Goal: Navigation & Orientation: Find specific page/section

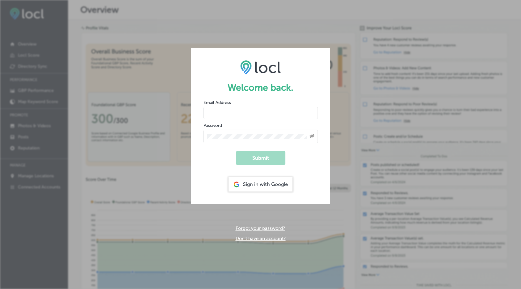
click at [231, 112] on input "email" at bounding box center [261, 113] width 115 height 12
click at [296, 87] on h1 "Welcome back." at bounding box center [261, 87] width 115 height 11
click at [265, 187] on div "Sign in with Google" at bounding box center [261, 184] width 64 height 14
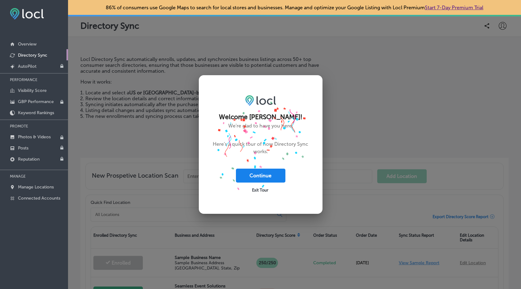
click at [264, 174] on button "Continue" at bounding box center [261, 176] width 50 height 14
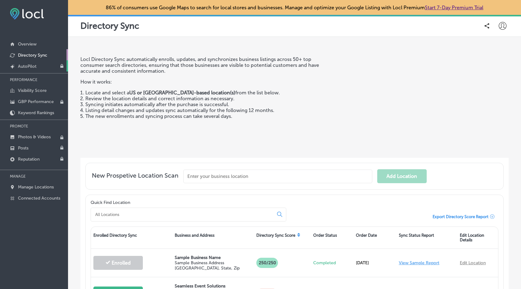
click at [30, 67] on p "AutoPilot" at bounding box center [27, 66] width 19 height 5
